Goal: Communication & Community: Participate in discussion

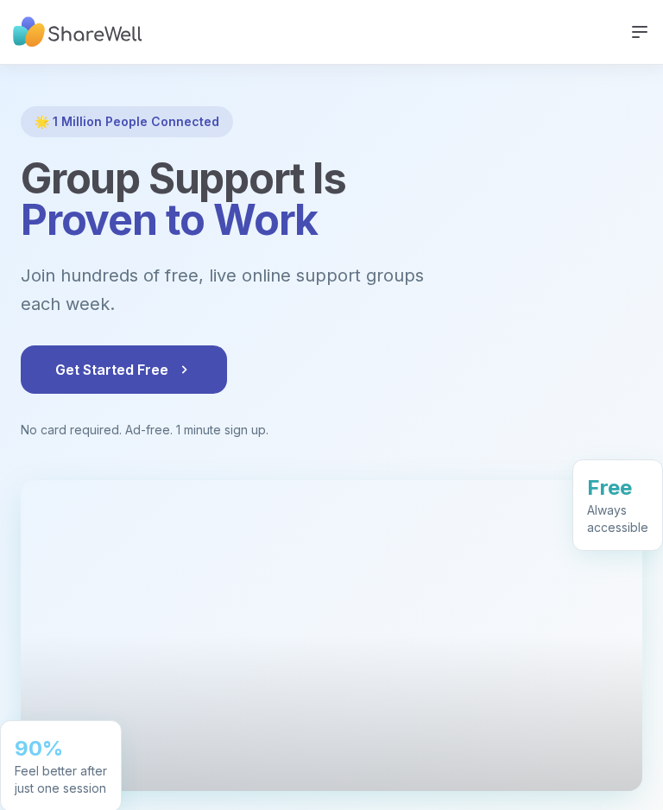
click at [649, 26] on icon at bounding box center [640, 32] width 21 height 21
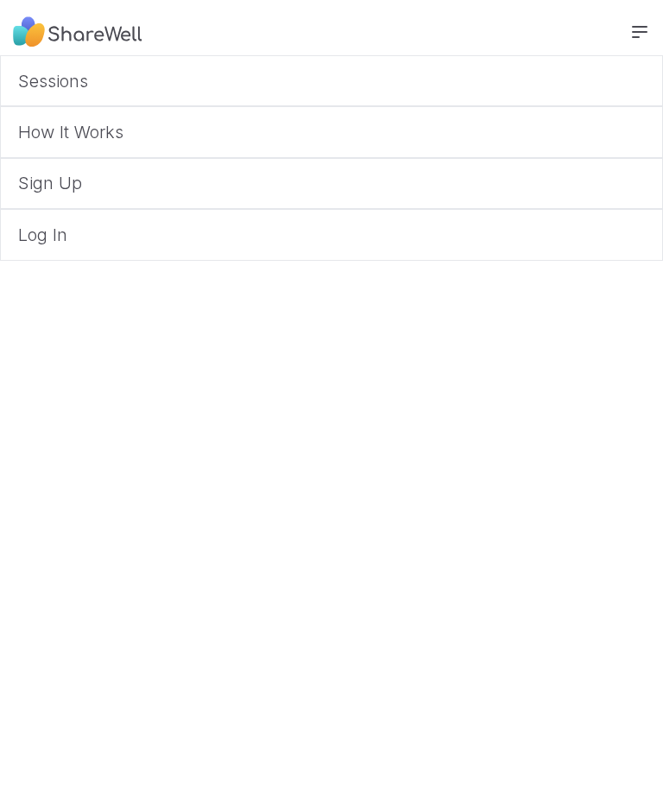
click at [270, 244] on link "Log In" at bounding box center [331, 234] width 663 height 51
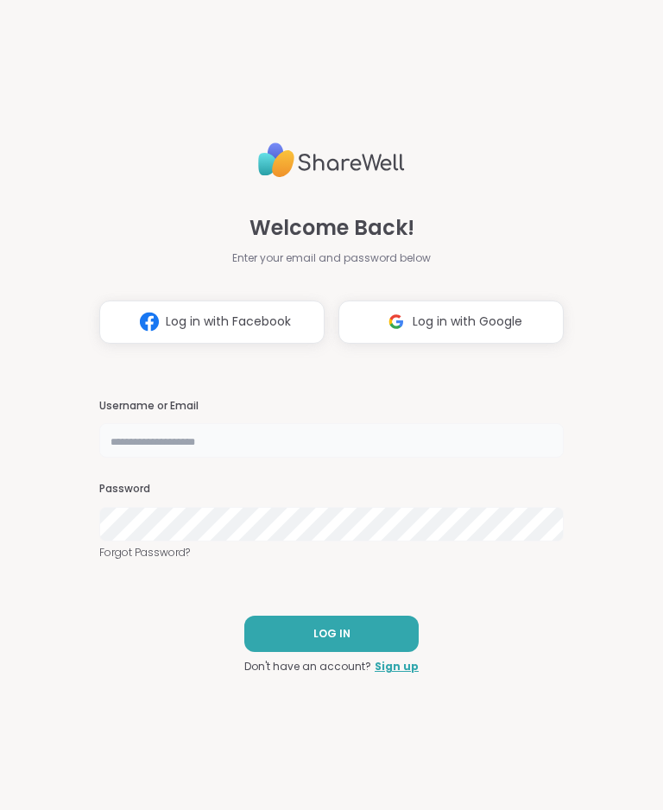
click at [406, 432] on input "text" at bounding box center [331, 440] width 465 height 35
type input "**********"
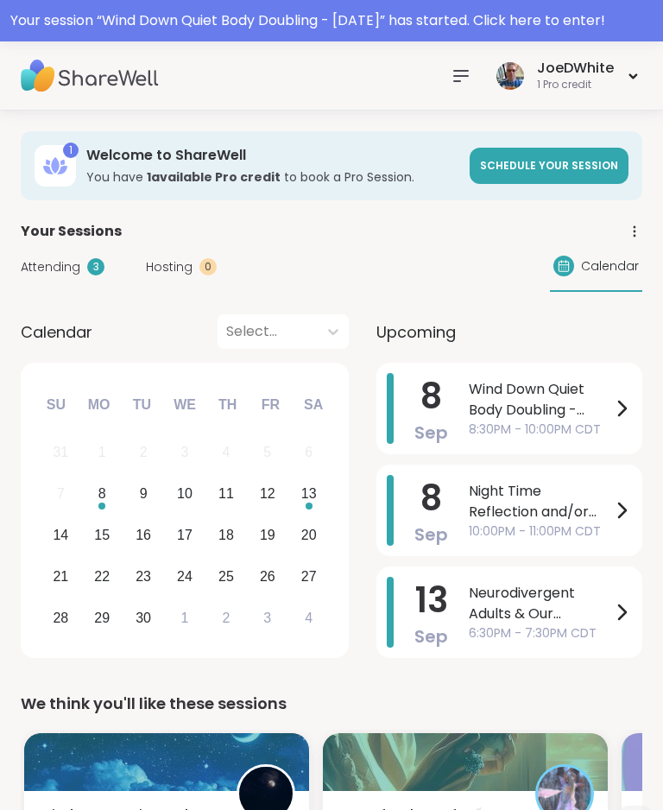
click at [591, 396] on span "Wind Down Quiet Body Doubling - [DATE]" at bounding box center [540, 399] width 143 height 41
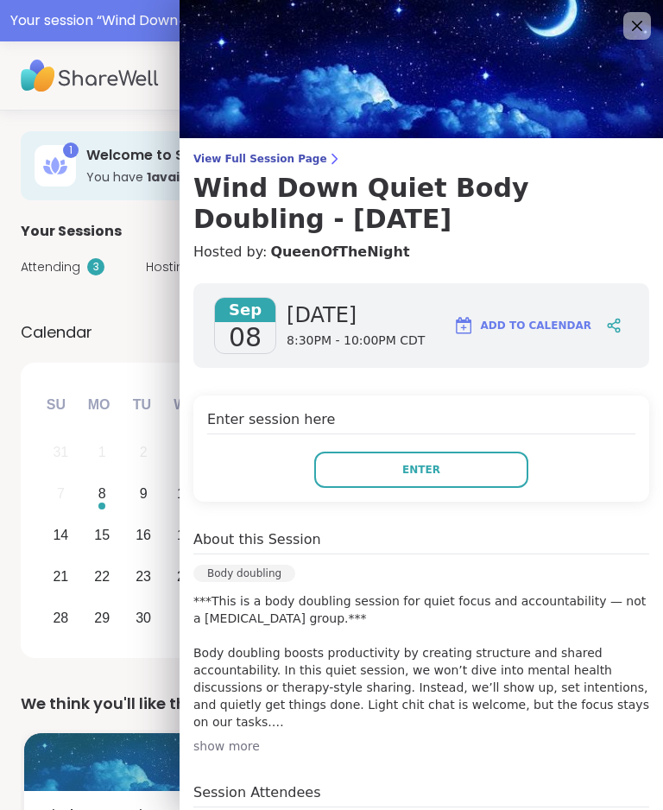
click at [479, 463] on button "Enter" at bounding box center [421, 470] width 214 height 36
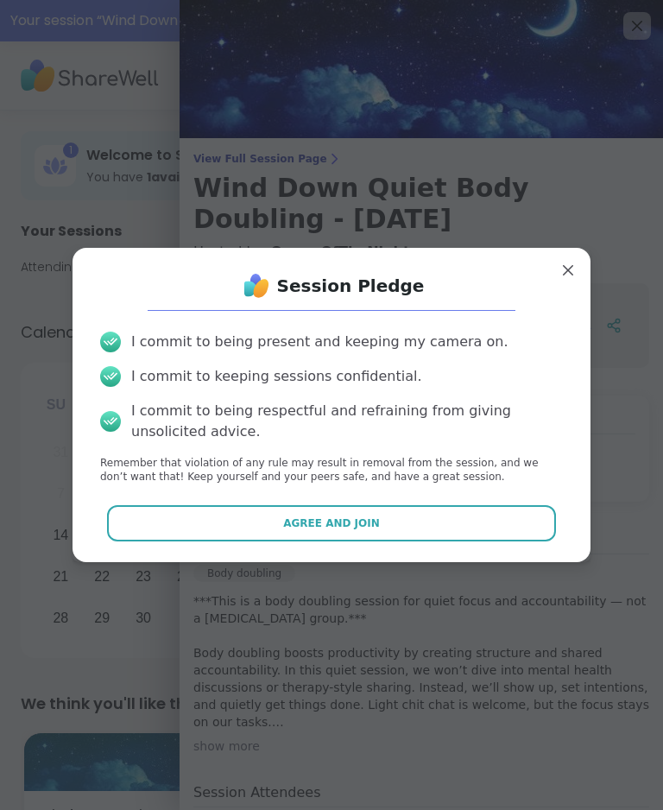
click at [471, 474] on button "Agree and Join" at bounding box center [332, 523] width 450 height 36
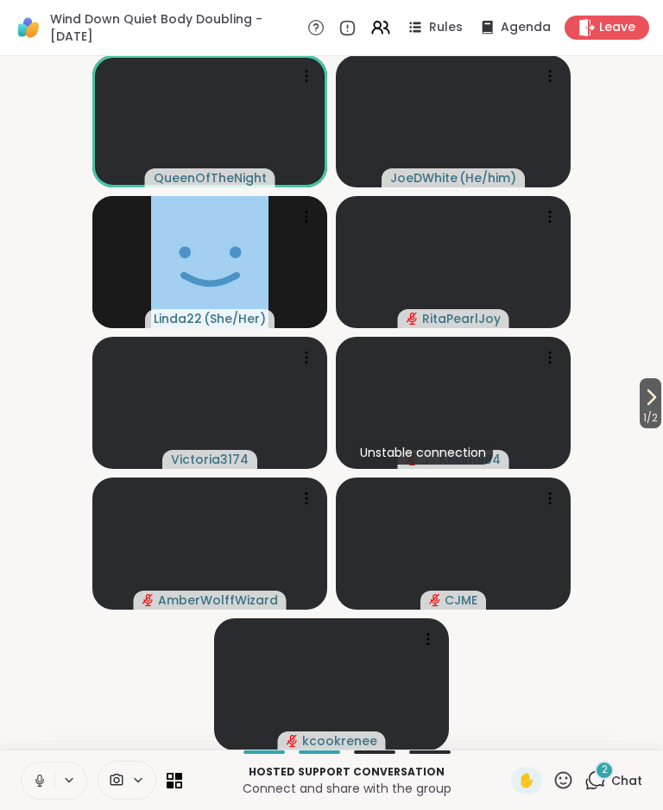
click at [44, 474] on icon at bounding box center [40, 781] width 16 height 16
click at [622, 474] on span "Chat" at bounding box center [627, 780] width 31 height 17
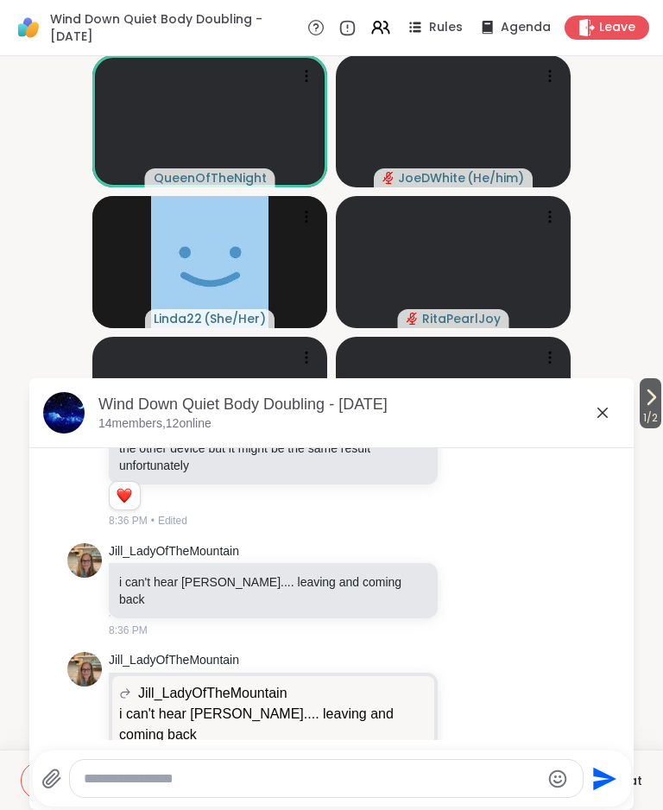
scroll to position [527, 0]
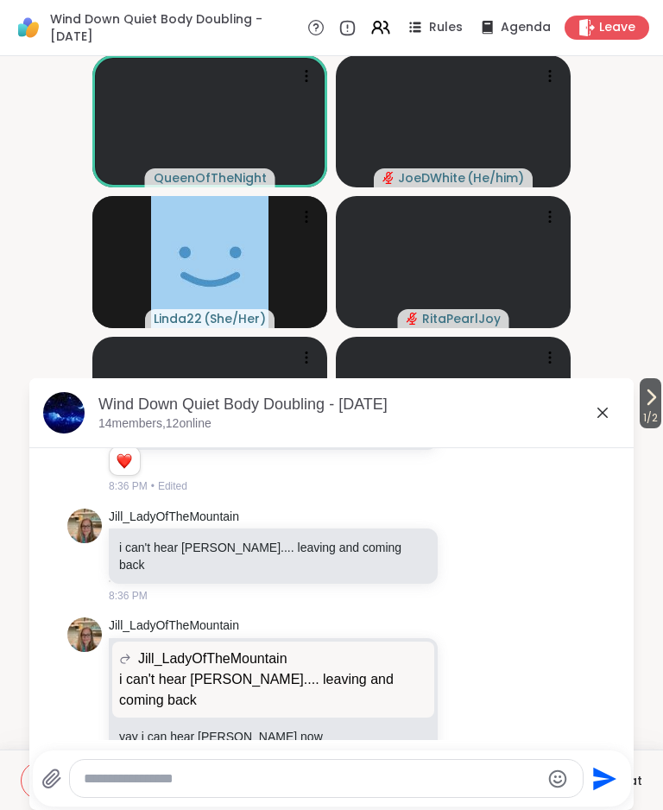
click at [599, 412] on icon at bounding box center [603, 413] width 21 height 21
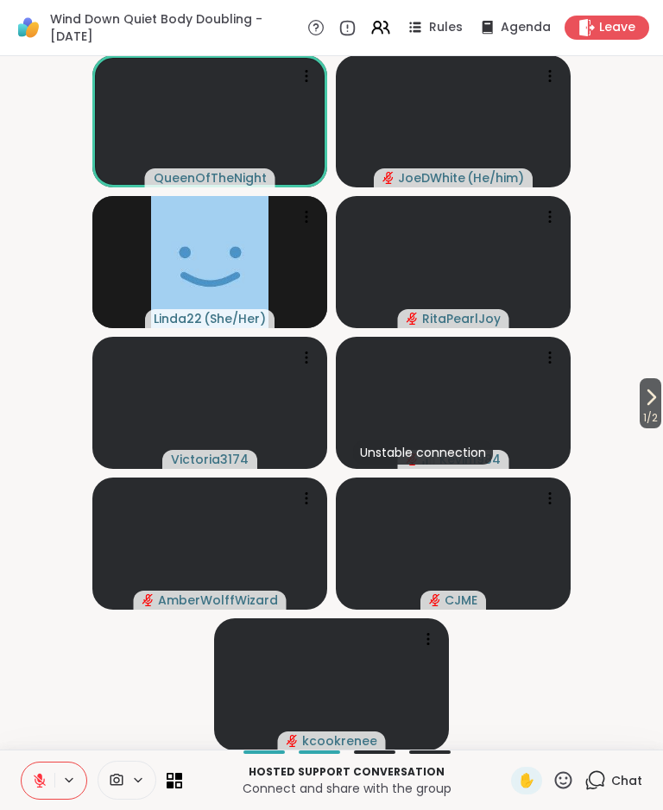
click at [646, 401] on icon at bounding box center [651, 397] width 21 height 21
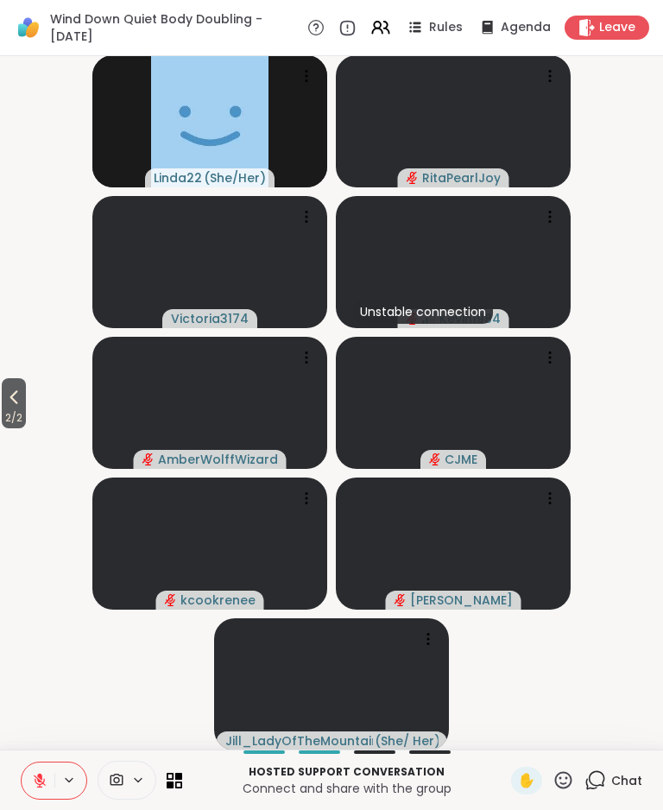
click at [26, 389] on button "2 / 2" at bounding box center [14, 403] width 24 height 50
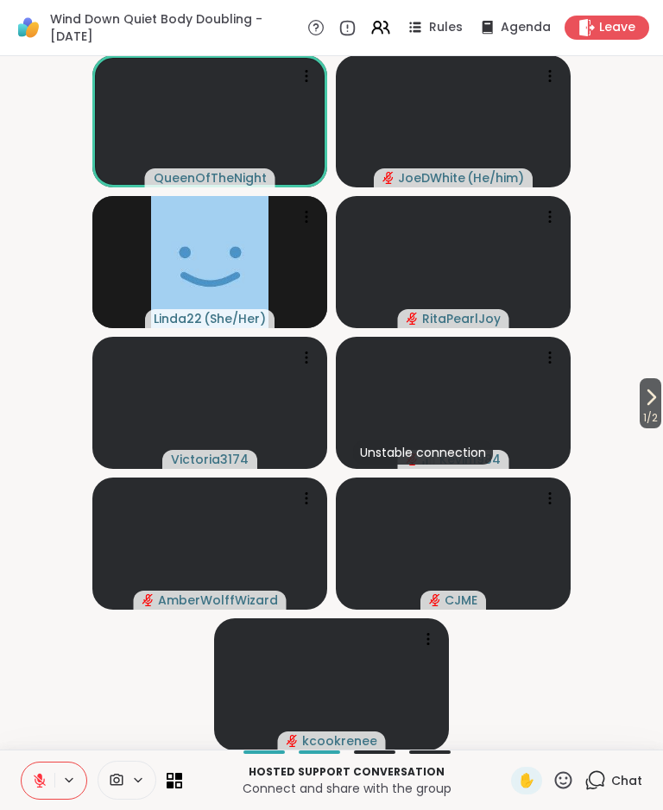
click at [657, 397] on icon at bounding box center [651, 397] width 21 height 21
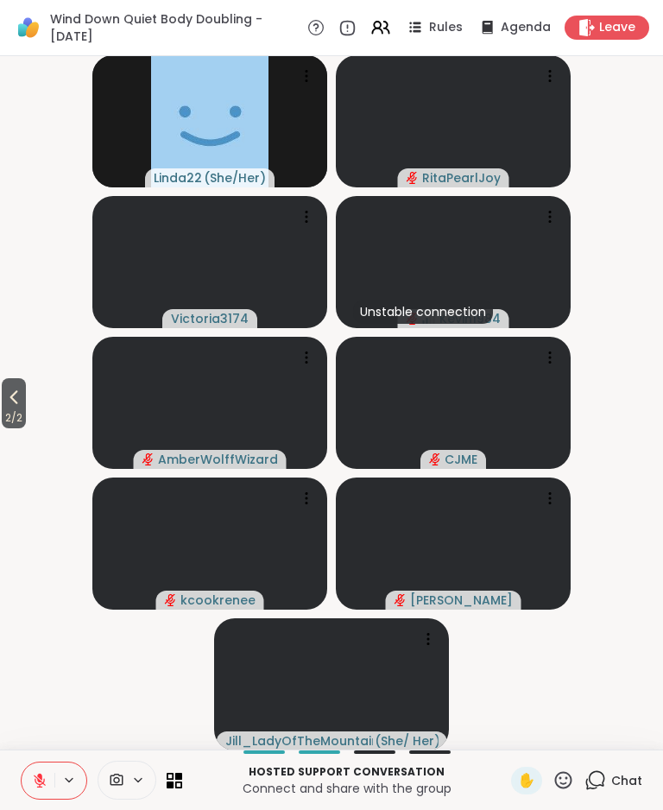
click at [22, 401] on icon at bounding box center [13, 397] width 21 height 21
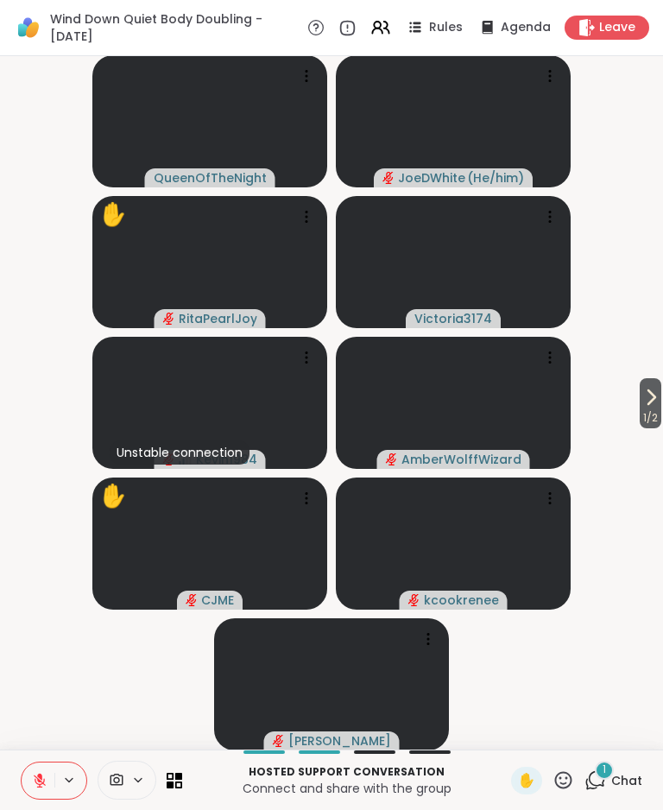
click at [530, 474] on span "✋" at bounding box center [526, 781] width 17 height 21
click at [657, 391] on icon at bounding box center [651, 397] width 21 height 21
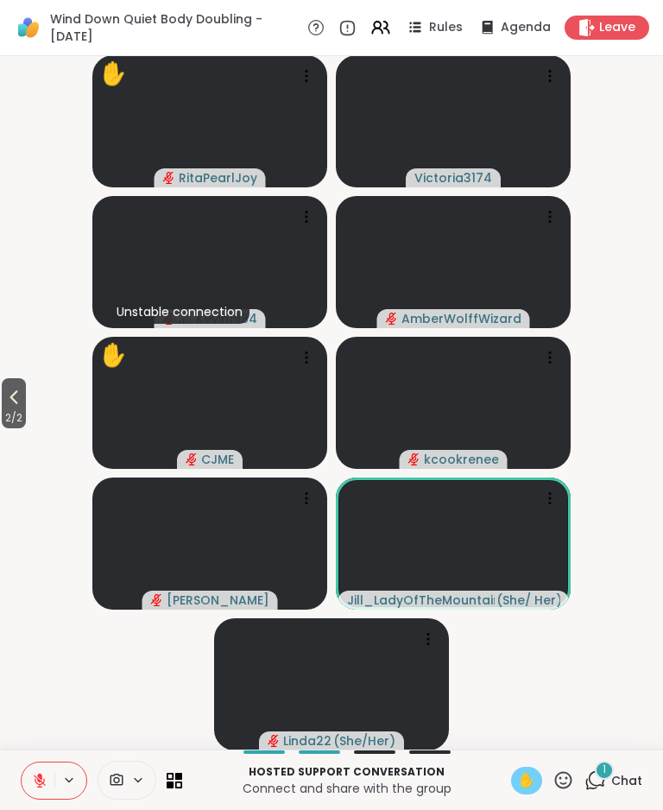
click at [18, 404] on icon at bounding box center [13, 397] width 21 height 21
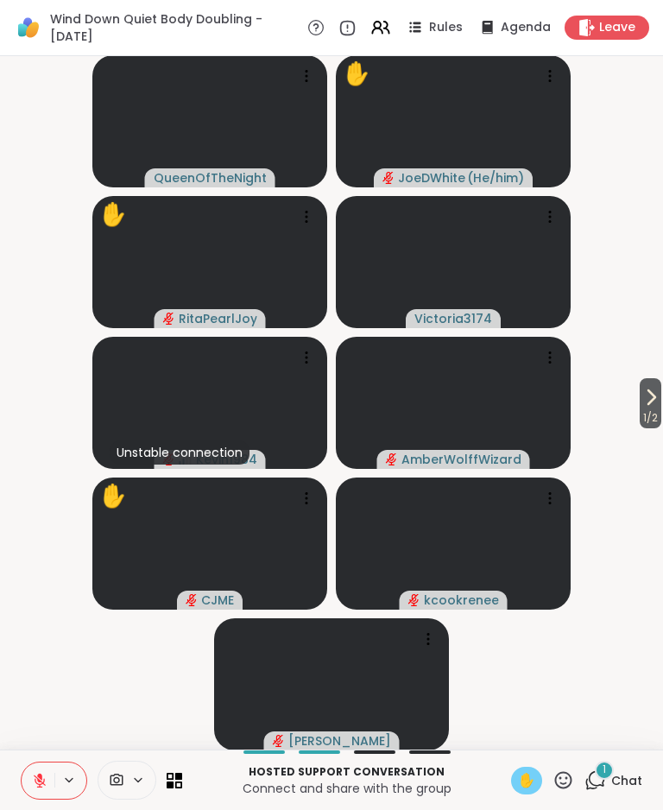
click at [660, 403] on button "1 / 2" at bounding box center [651, 403] width 22 height 50
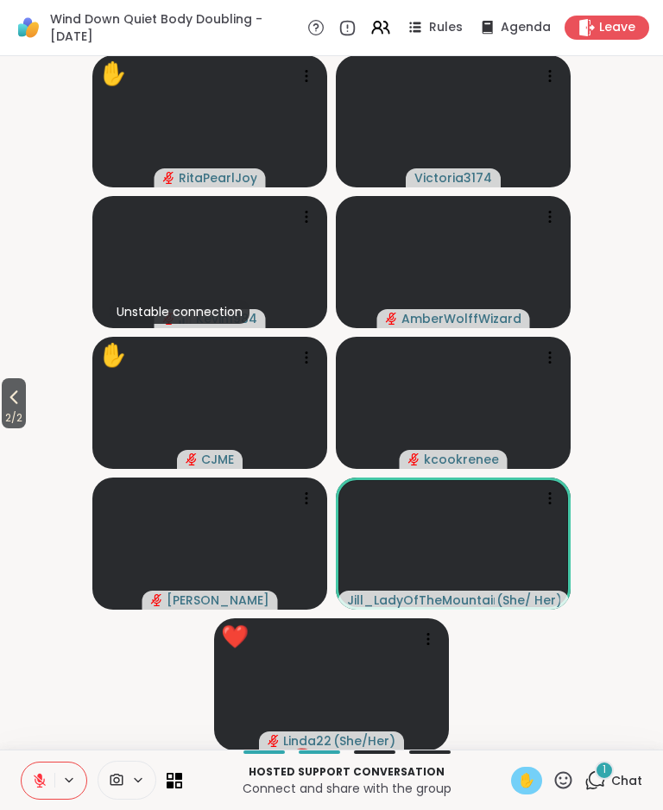
click at [13, 389] on icon at bounding box center [13, 397] width 21 height 21
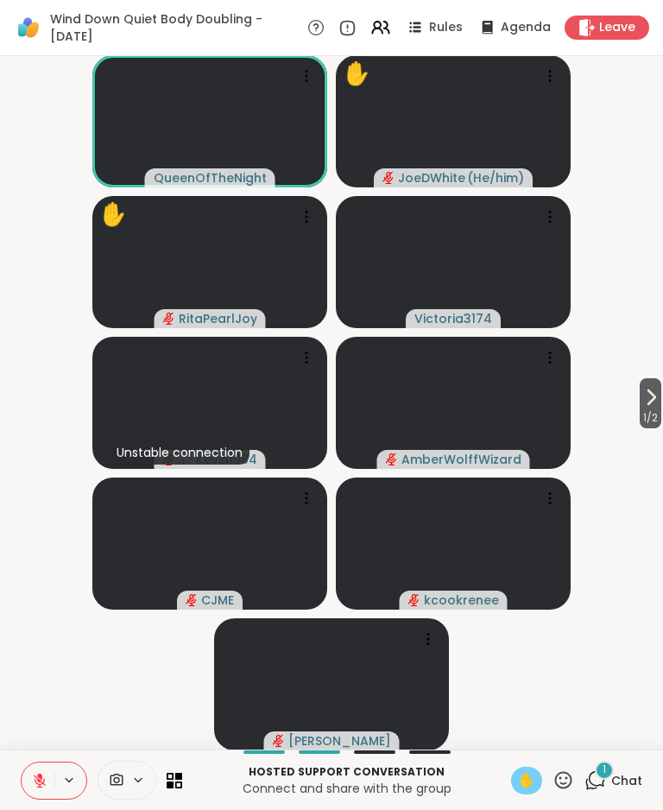
click at [54, 474] on button at bounding box center [70, 780] width 32 height 15
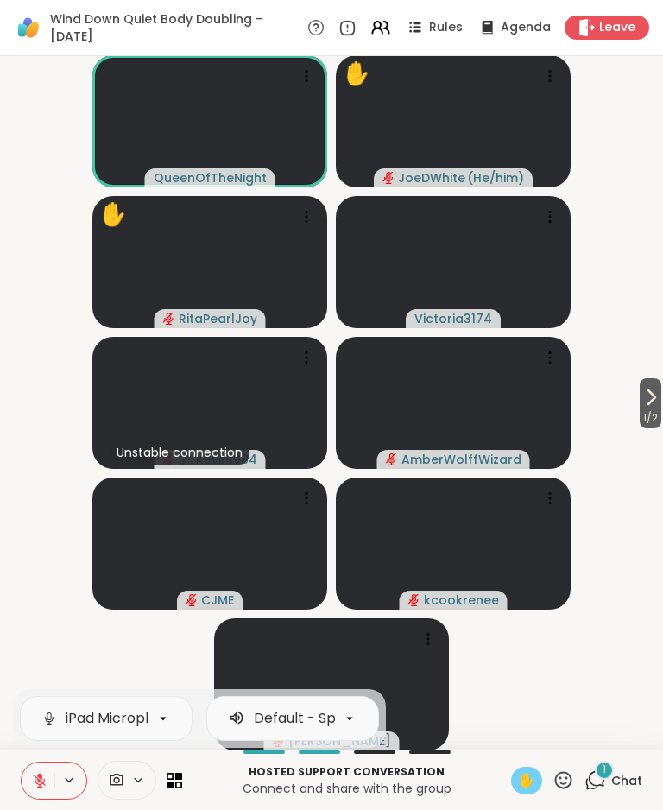
click at [54, 474] on button at bounding box center [38, 781] width 33 height 36
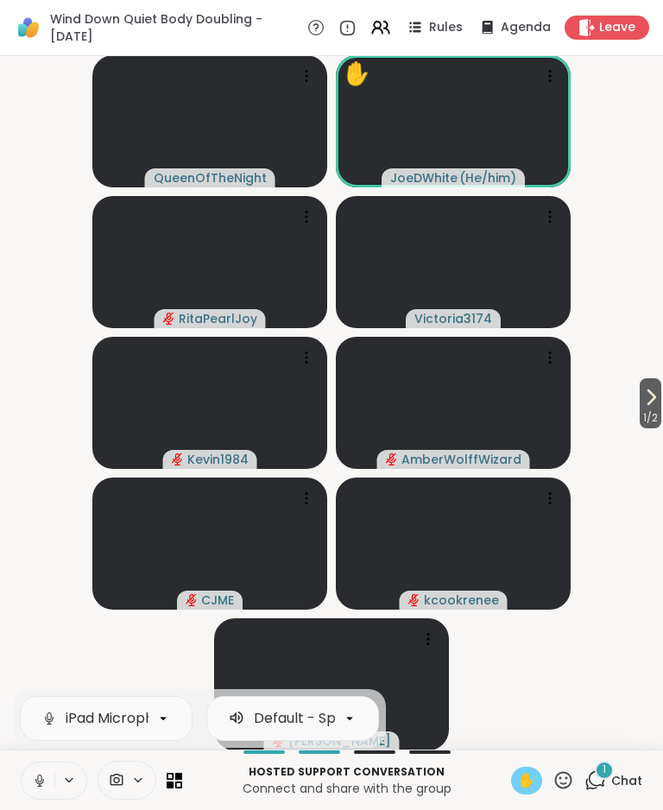
click at [29, 474] on button at bounding box center [38, 781] width 33 height 36
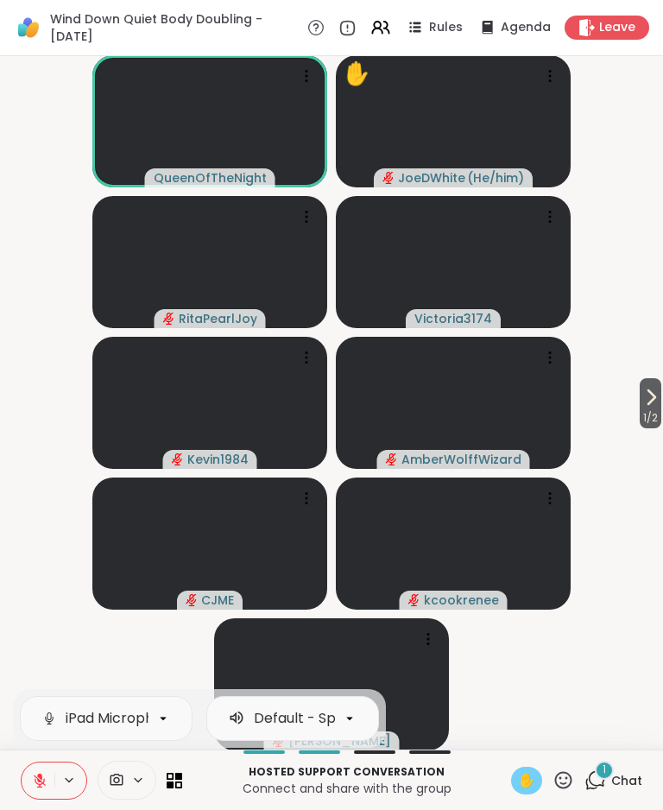
click at [655, 394] on icon at bounding box center [651, 397] width 21 height 21
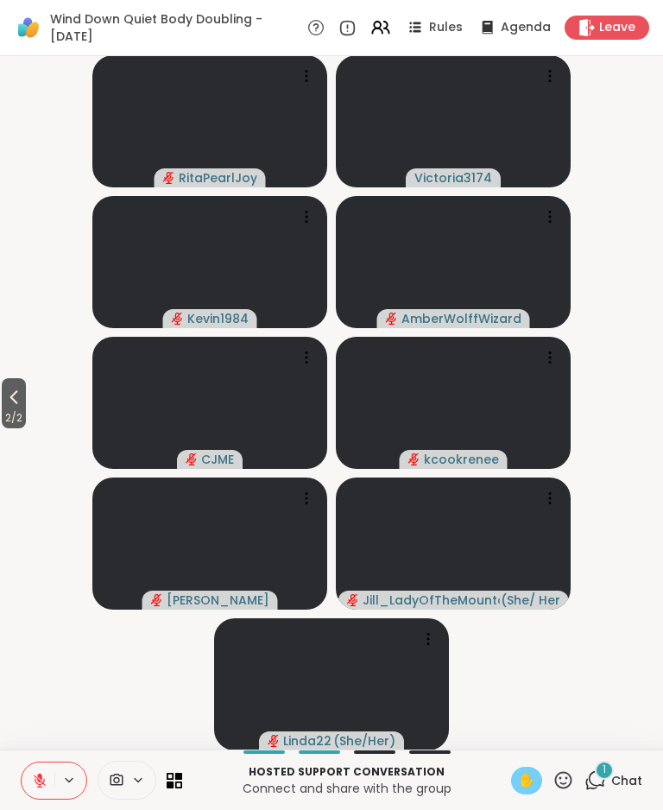
click at [20, 389] on icon at bounding box center [13, 397] width 21 height 21
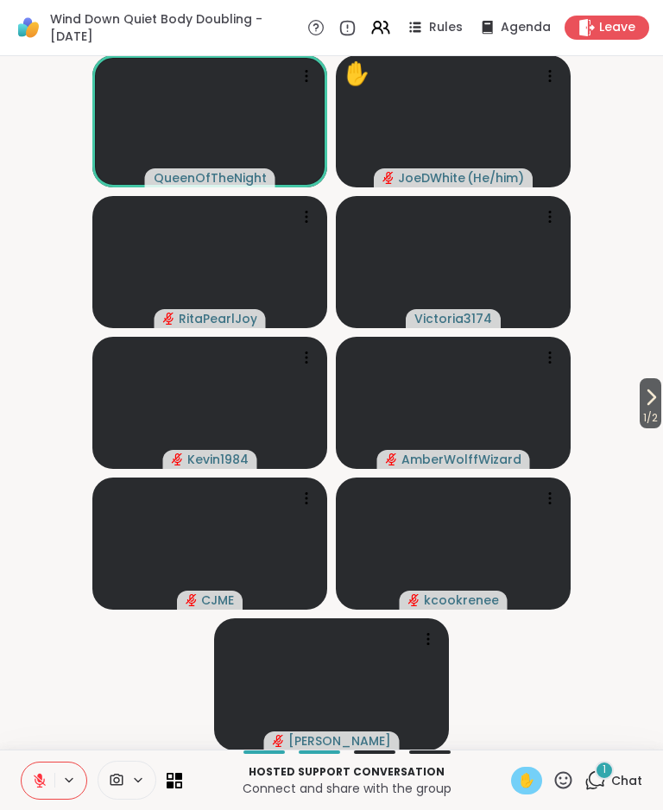
click at [538, 474] on div "✋" at bounding box center [526, 781] width 31 height 28
click at [651, 401] on icon at bounding box center [651, 397] width 21 height 21
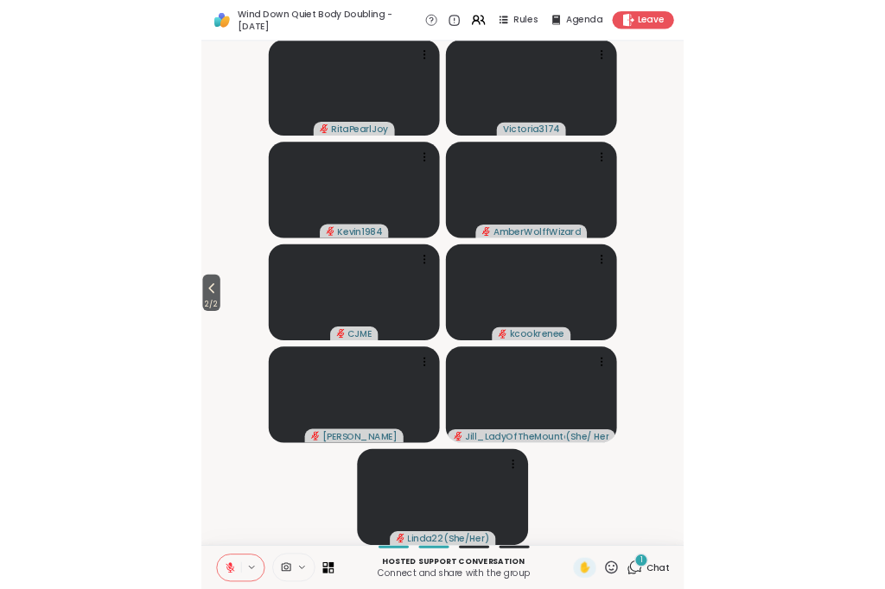
scroll to position [1, 0]
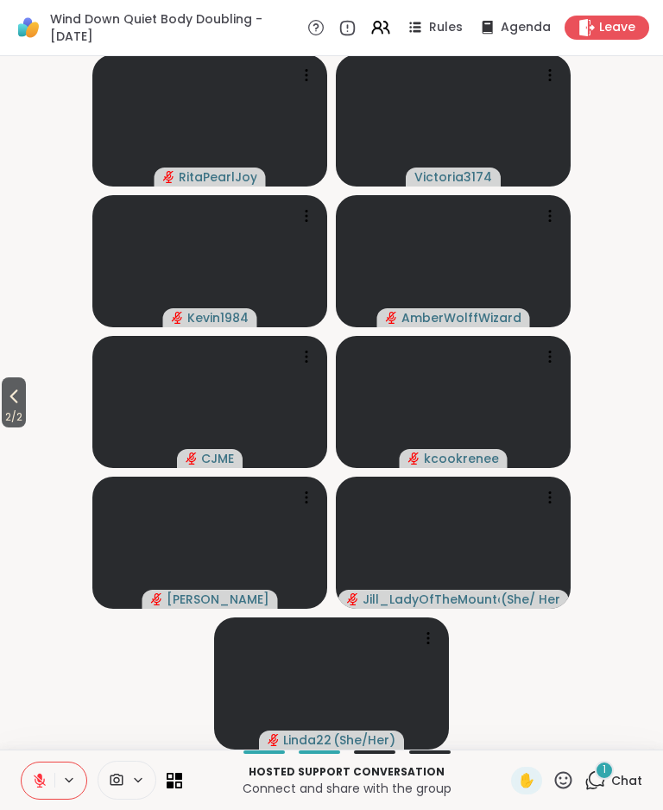
click at [24, 400] on icon at bounding box center [13, 396] width 21 height 21
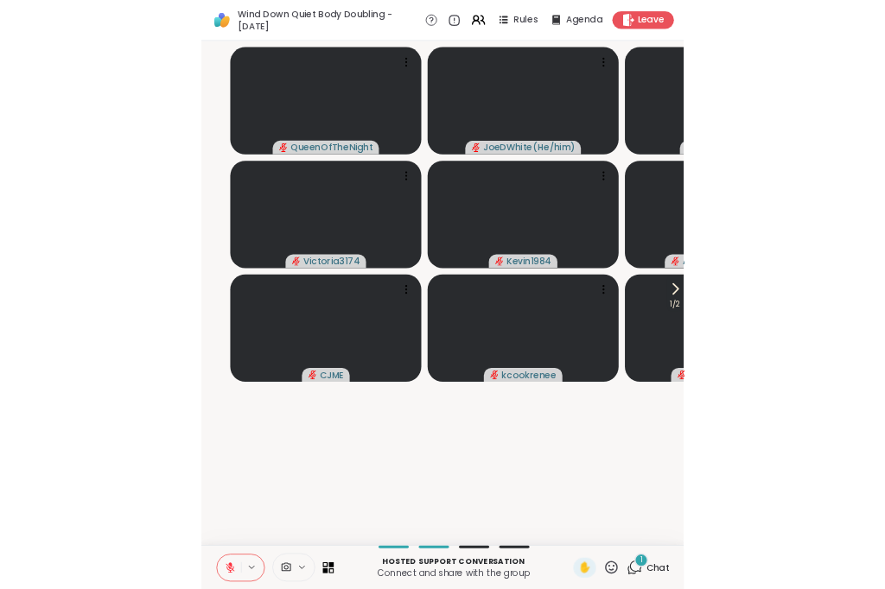
scroll to position [0, 0]
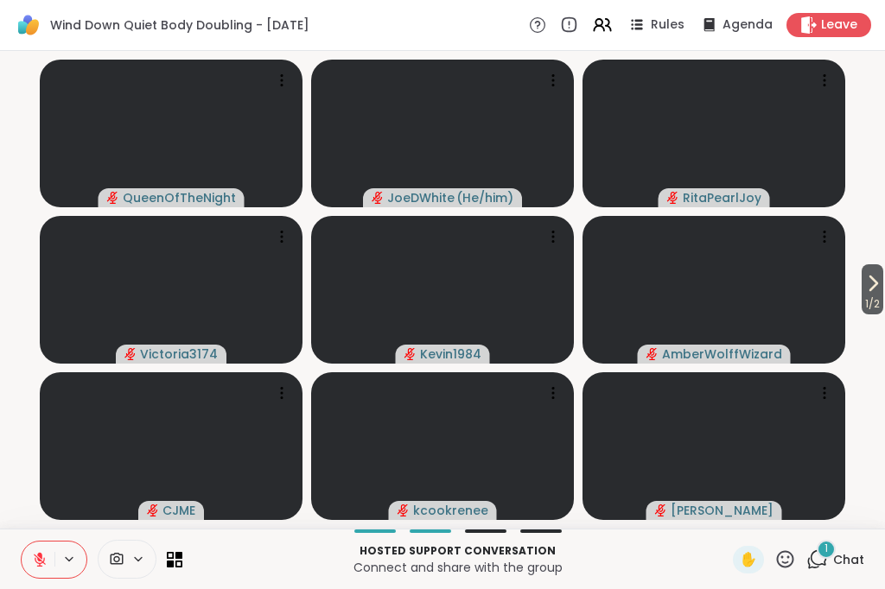
click at [663, 474] on span "1" at bounding box center [825, 549] width 3 height 15
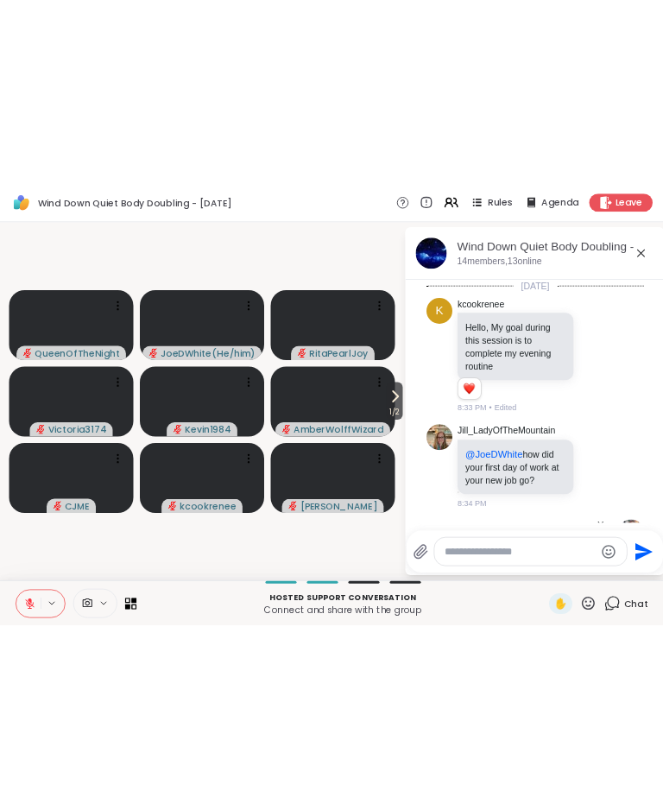
scroll to position [886, 0]
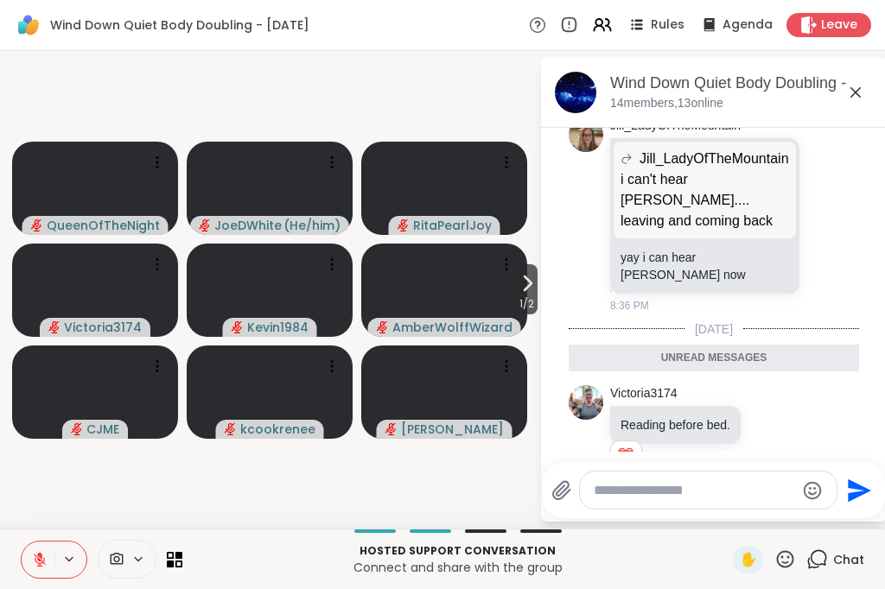
click at [663, 94] on icon at bounding box center [855, 92] width 21 height 21
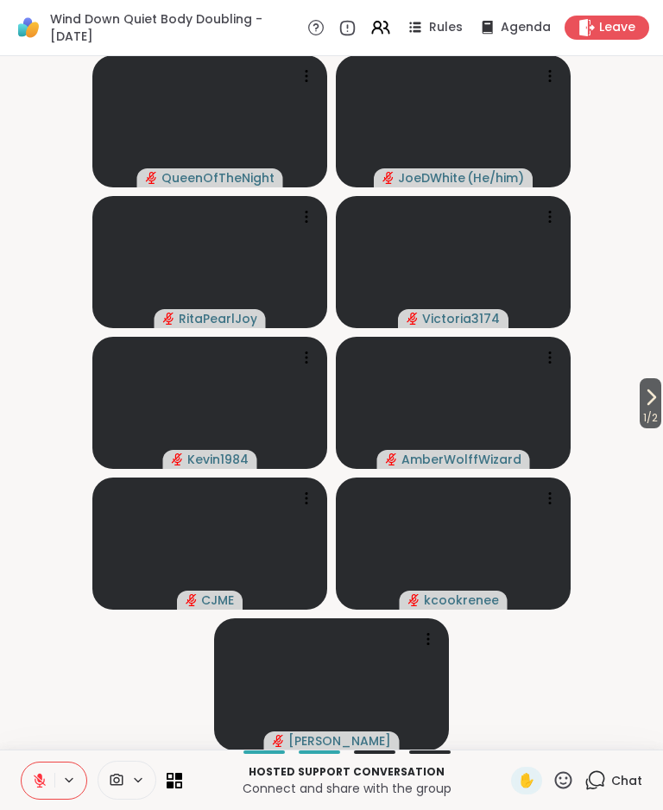
click at [625, 474] on span "Chat" at bounding box center [627, 780] width 31 height 17
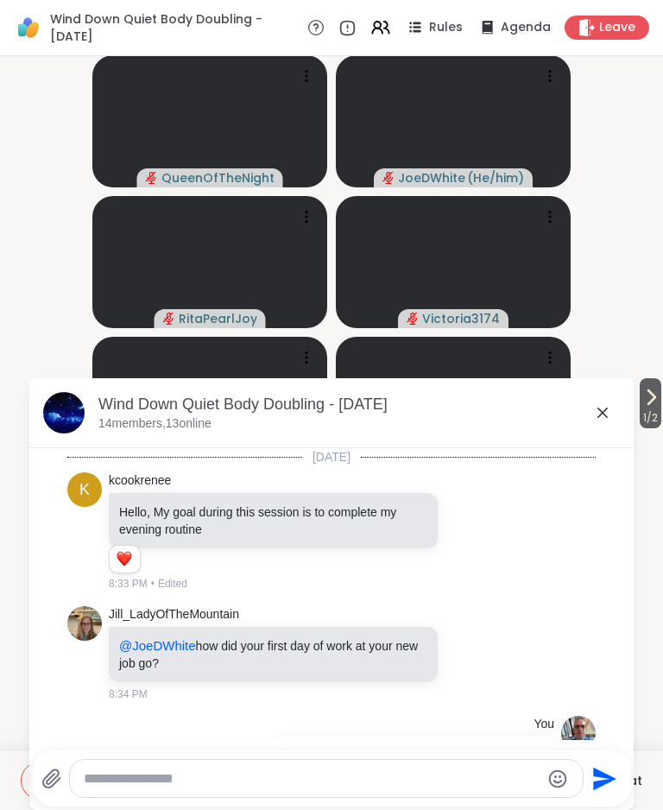
scroll to position [625, 0]
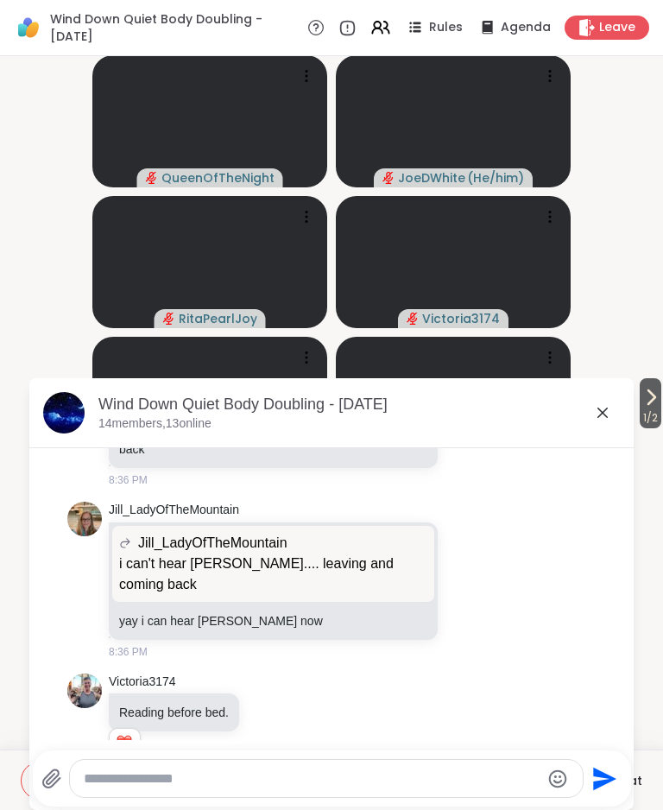
click at [346, 474] on textarea "Type your message" at bounding box center [312, 779] width 457 height 17
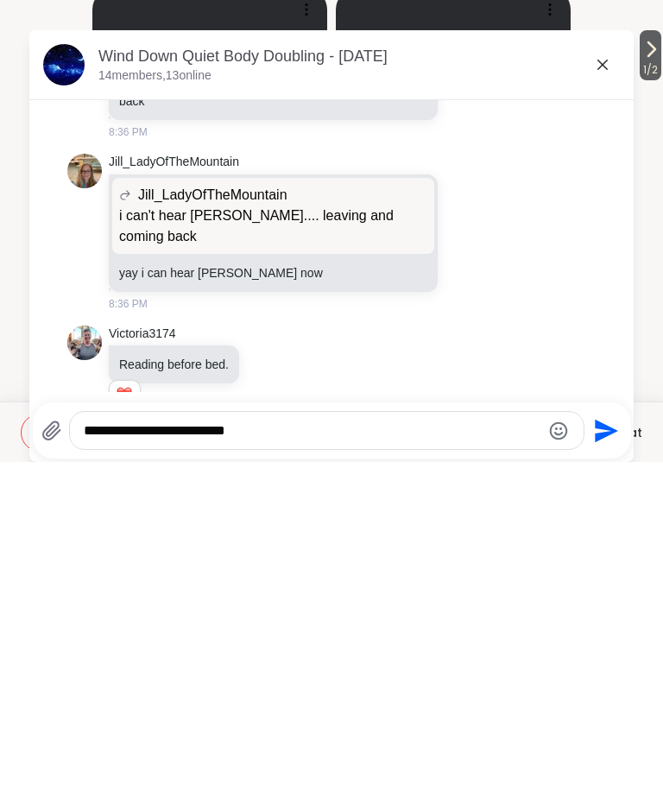
type textarea "**********"
click at [600, 474] on icon "Send" at bounding box center [606, 778] width 23 height 23
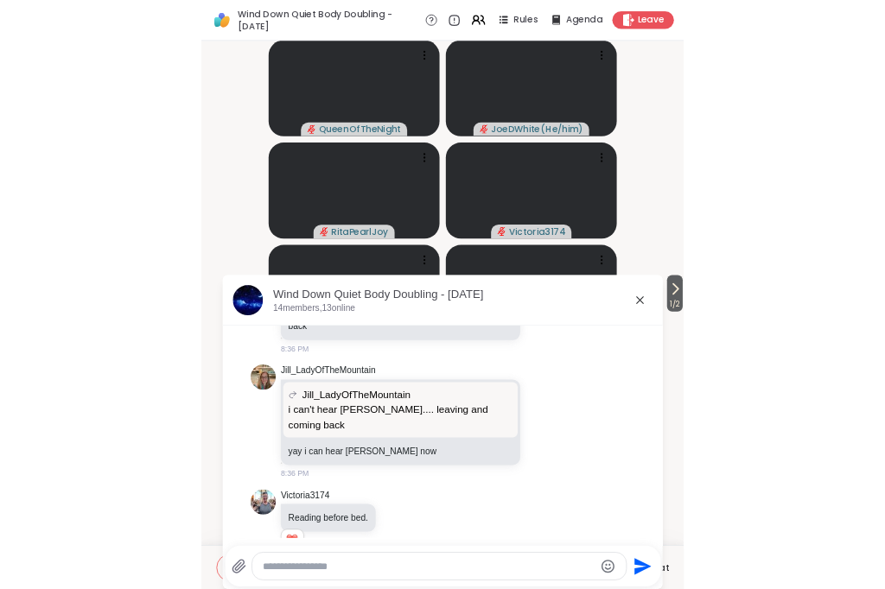
scroll to position [717, 0]
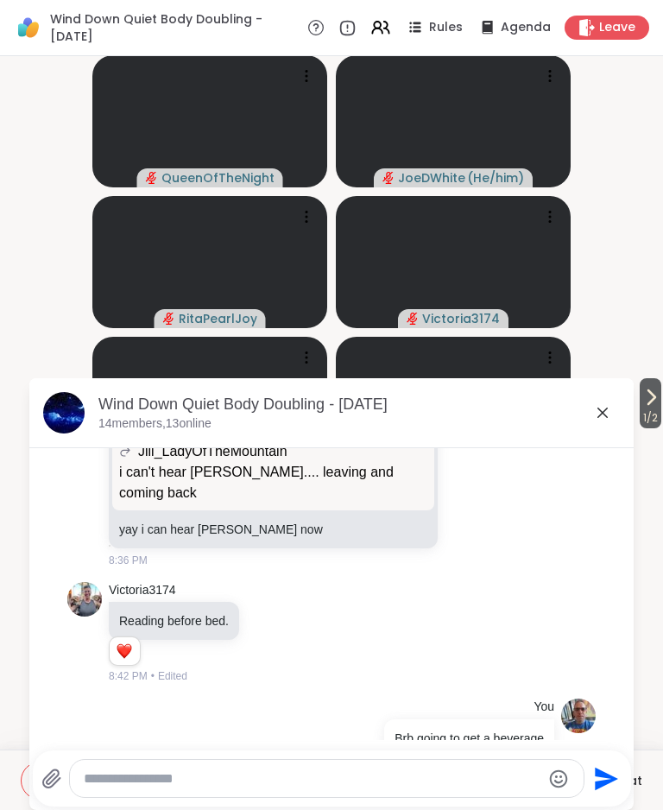
click at [608, 416] on icon at bounding box center [603, 413] width 21 height 21
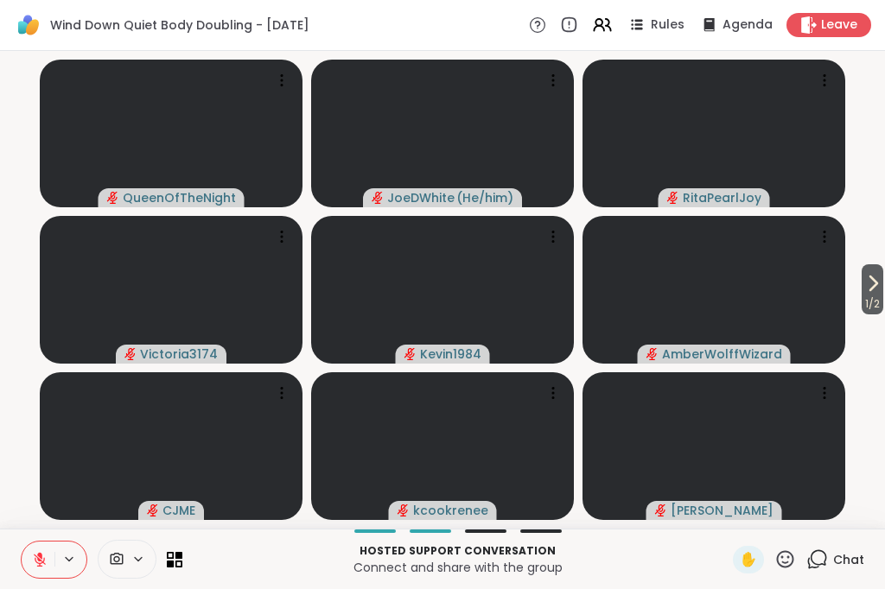
click at [663, 474] on div "Hosted support conversation Connect and share with the group ✋ Chat" at bounding box center [442, 559] width 885 height 60
